Goal: Entertainment & Leisure: Consume media (video, audio)

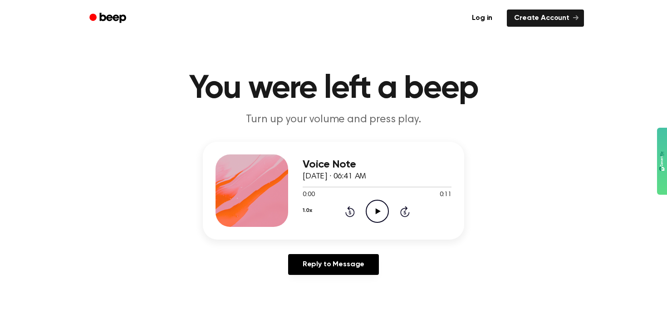
click at [376, 210] on icon at bounding box center [377, 212] width 5 height 6
click at [377, 208] on icon "Play Audio" at bounding box center [377, 211] width 23 height 23
click at [374, 211] on icon "Play Audio" at bounding box center [377, 211] width 23 height 23
click at [374, 211] on icon "Pause Audio" at bounding box center [377, 211] width 23 height 23
drag, startPoint x: 333, startPoint y: 187, endPoint x: 297, endPoint y: 190, distance: 36.8
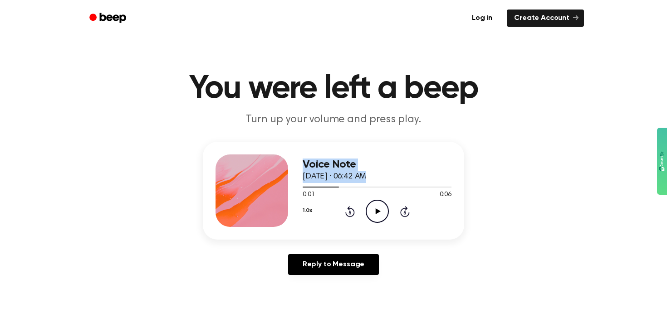
click at [295, 189] on div "Voice Note October 14, 2025 · 06:42 AM 0:01 0:06 Your browser does not support …" at bounding box center [333, 191] width 261 height 98
click at [367, 195] on div "0:01 0:06" at bounding box center [376, 195] width 149 height 10
drag, startPoint x: 336, startPoint y: 189, endPoint x: 297, endPoint y: 188, distance: 39.0
click at [297, 188] on div "Voice Note October 14, 2025 · 06:42 AM 0:01 0:06 Your browser does not support …" at bounding box center [333, 191] width 261 height 98
click at [381, 210] on icon "Play Audio" at bounding box center [377, 211] width 23 height 23
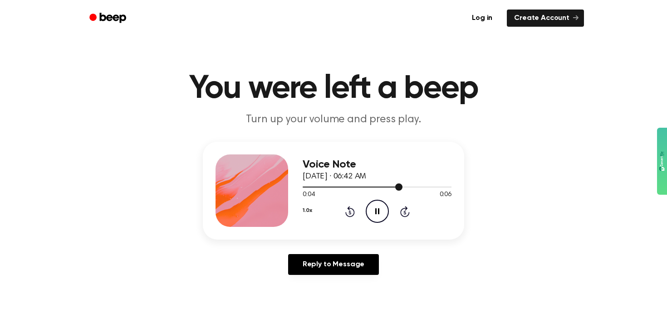
click at [304, 189] on div at bounding box center [376, 186] width 149 height 7
click at [373, 208] on icon "Play Audio" at bounding box center [377, 211] width 23 height 23
click at [378, 215] on icon "Play Audio" at bounding box center [377, 211] width 23 height 23
click at [372, 213] on icon "Play Audio" at bounding box center [377, 211] width 23 height 23
click at [374, 210] on icon "Play Audio" at bounding box center [377, 211] width 23 height 23
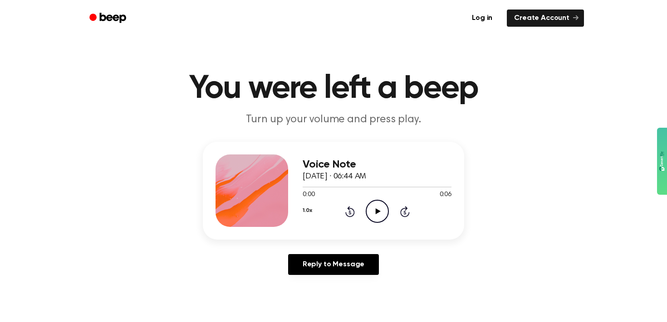
click at [376, 214] on icon at bounding box center [377, 212] width 5 height 6
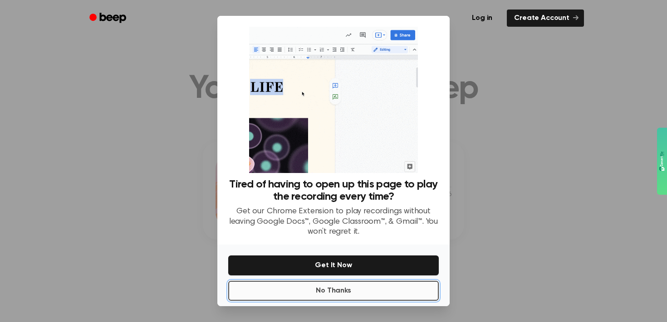
click at [337, 281] on button "No Thanks" at bounding box center [333, 291] width 210 height 20
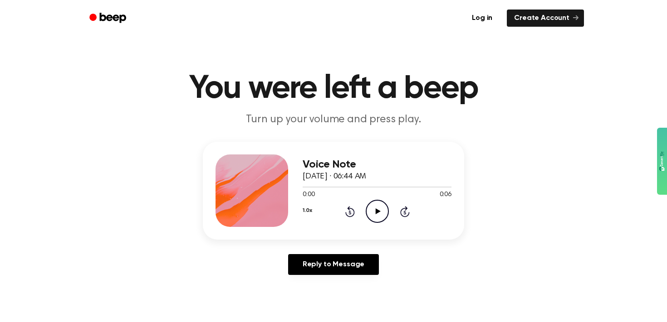
click at [375, 211] on icon "Play Audio" at bounding box center [377, 211] width 23 height 23
click at [372, 208] on icon "Pause Audio" at bounding box center [377, 211] width 23 height 23
click at [377, 210] on icon "Play Audio" at bounding box center [377, 211] width 23 height 23
click at [315, 187] on div at bounding box center [376, 187] width 149 height 1
click at [302, 187] on div at bounding box center [317, 187] width 30 height 1
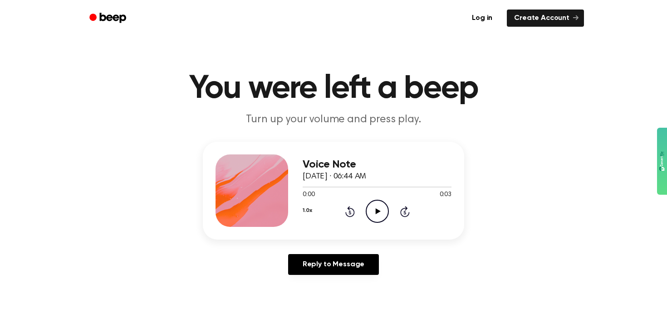
click at [376, 213] on icon at bounding box center [377, 212] width 5 height 6
click at [375, 216] on icon "Play Audio" at bounding box center [377, 211] width 23 height 23
click at [377, 212] on icon at bounding box center [377, 212] width 5 height 6
click at [371, 207] on icon "Play Audio" at bounding box center [377, 211] width 23 height 23
click at [375, 210] on icon "Play Audio" at bounding box center [377, 211] width 23 height 23
